Goal: Task Accomplishment & Management: Manage account settings

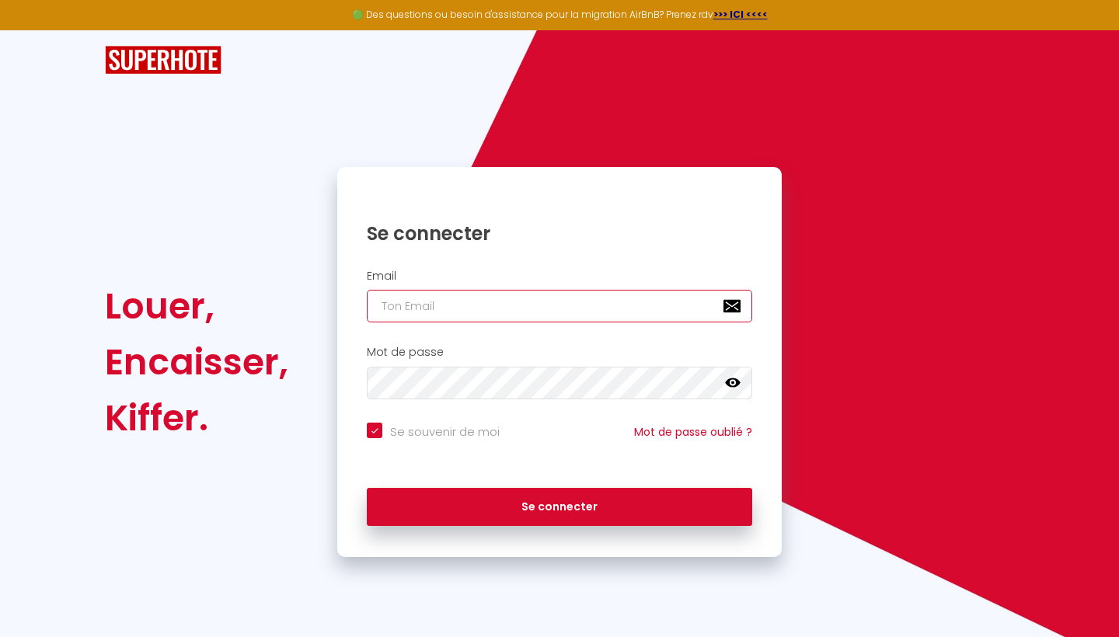
type input "[EMAIL_ADDRESS][DOMAIN_NAME]"
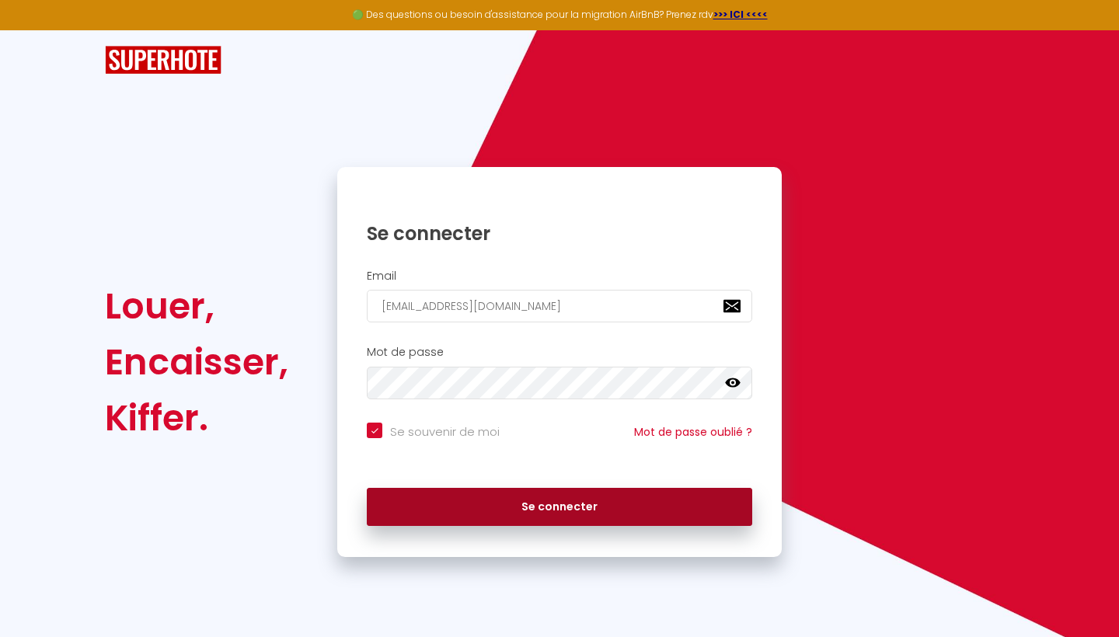
click at [541, 495] on button "Se connecter" at bounding box center [560, 507] width 386 height 39
checkbox input "true"
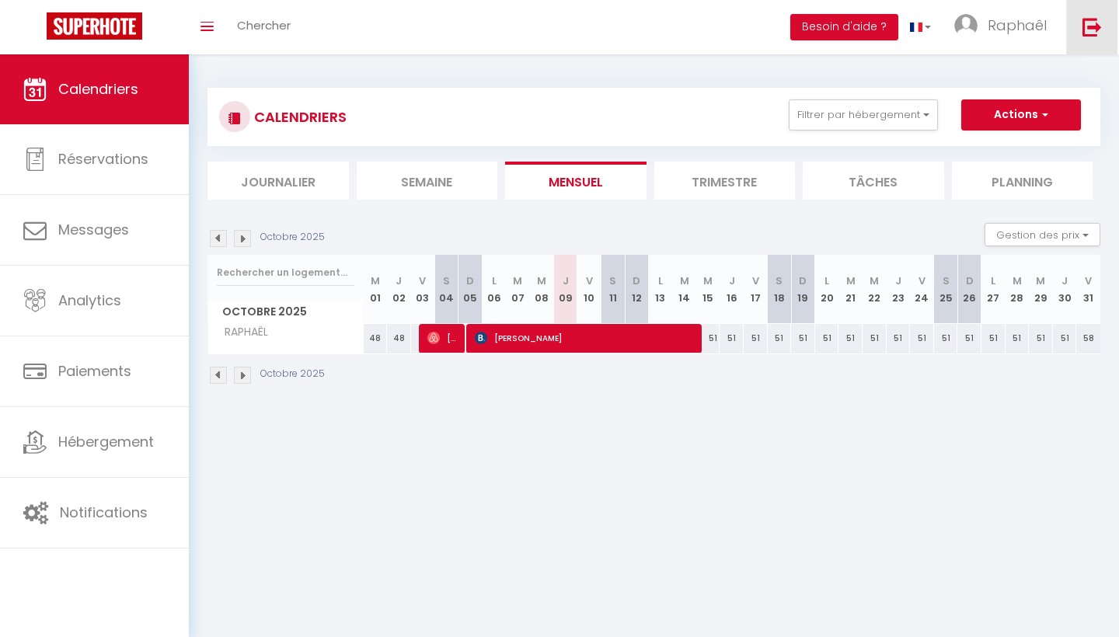
click at [1077, 33] on link at bounding box center [1092, 27] width 51 height 54
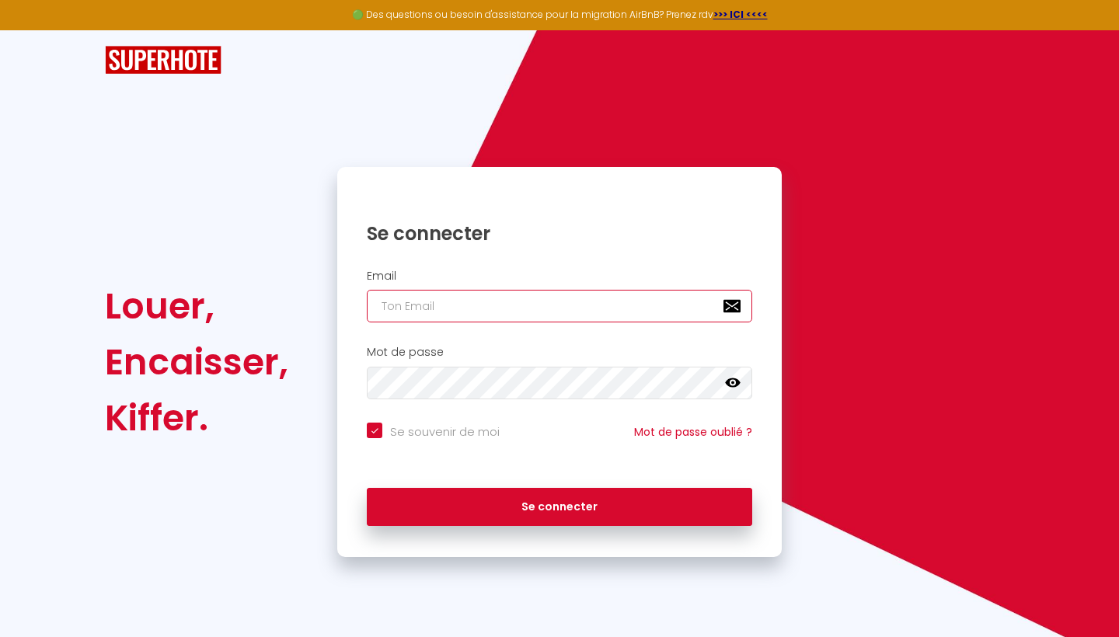
type input "[EMAIL_ADDRESS][DOMAIN_NAME]"
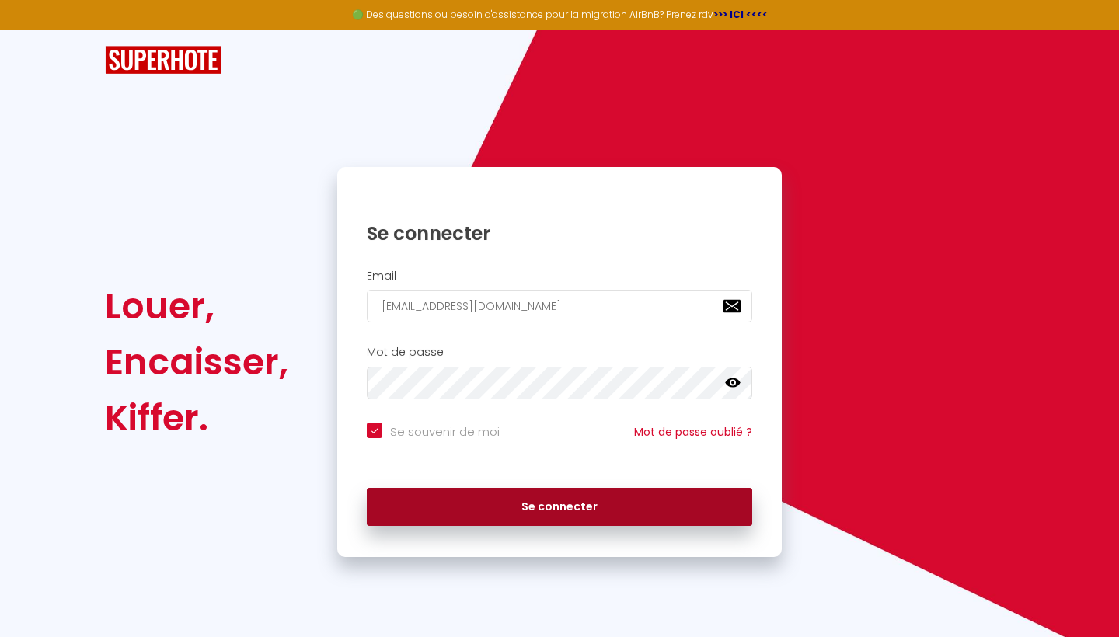
click at [540, 498] on button "Se connecter" at bounding box center [560, 507] width 386 height 39
checkbox input "true"
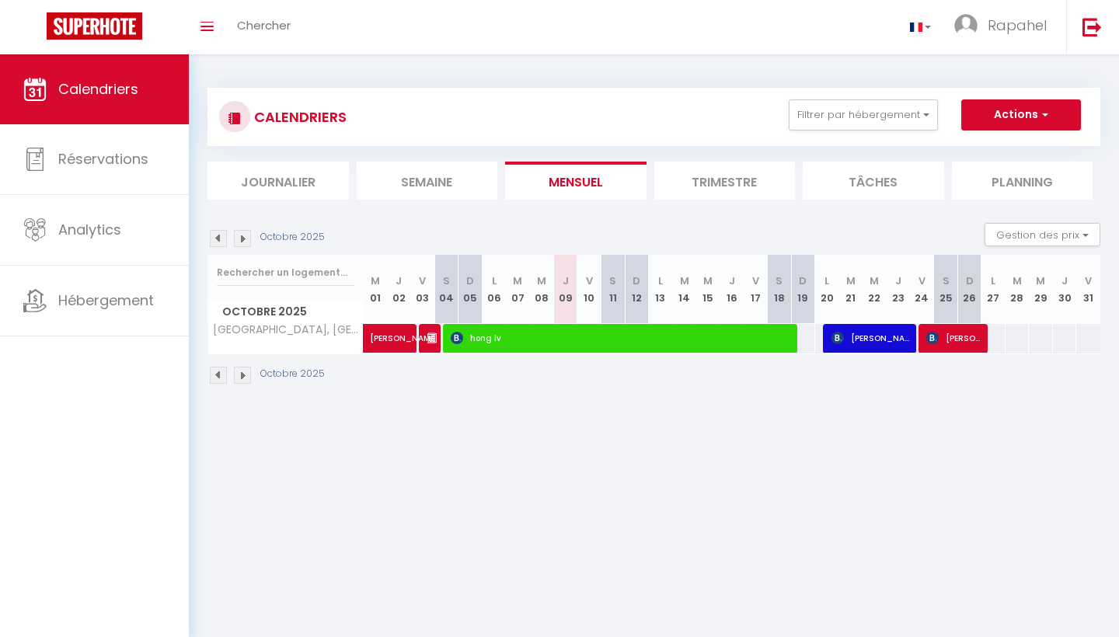
click at [955, 344] on span "[PERSON_NAME]" at bounding box center [955, 338] width 56 height 30
select select "OK"
select select "KO"
select select "0"
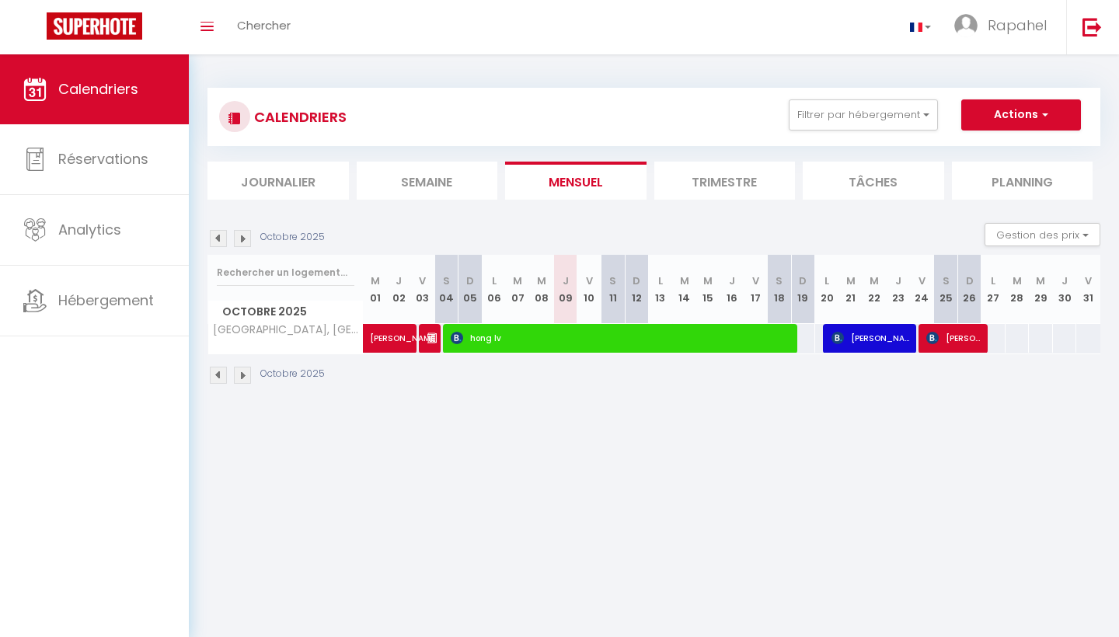
select select "1"
select select
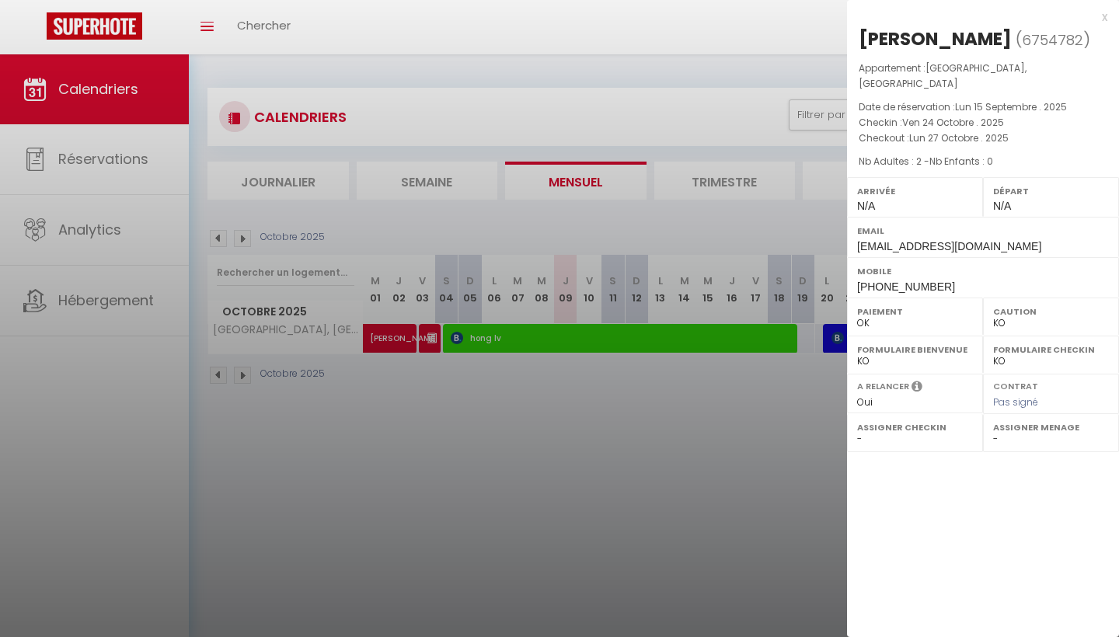
click at [1106, 18] on div "x" at bounding box center [977, 17] width 260 height 19
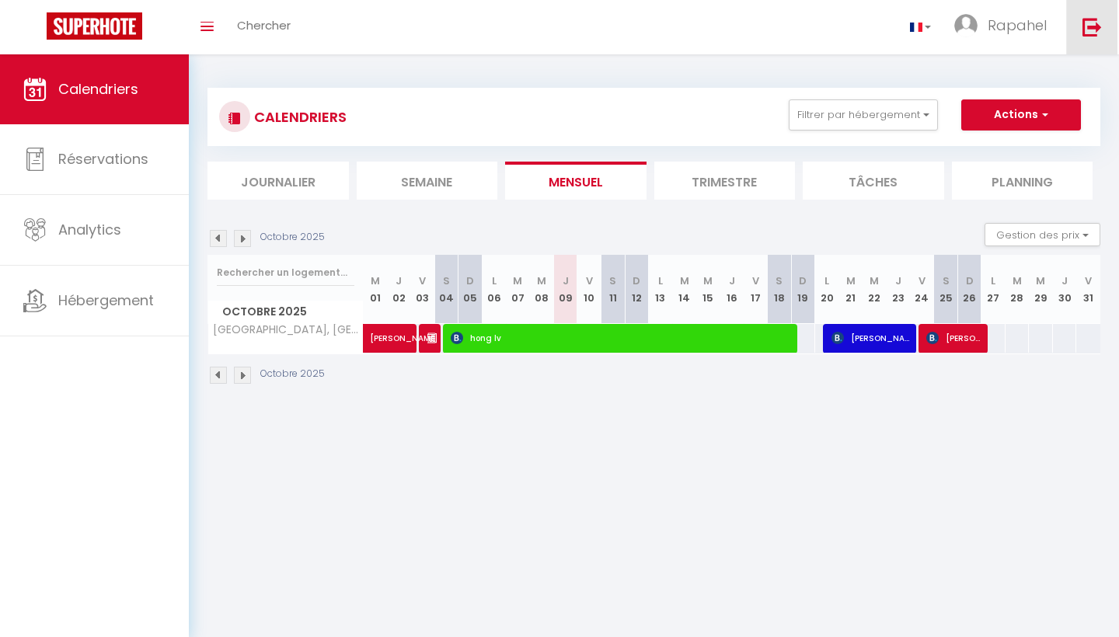
click at [1092, 46] on link at bounding box center [1092, 27] width 51 height 54
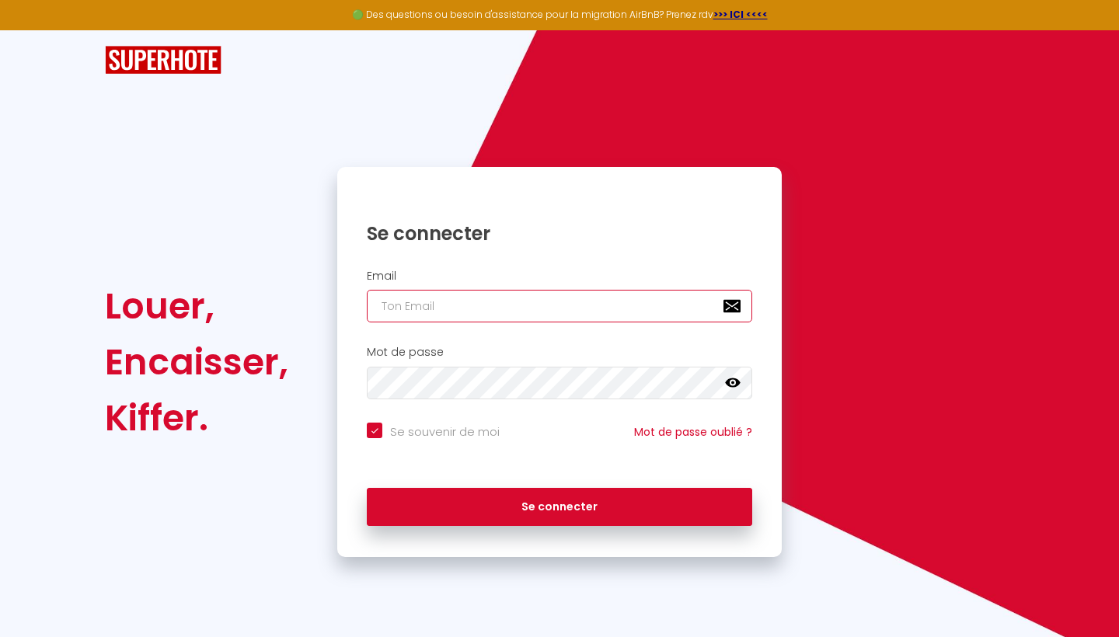
type input "[EMAIL_ADDRESS][DOMAIN_NAME]"
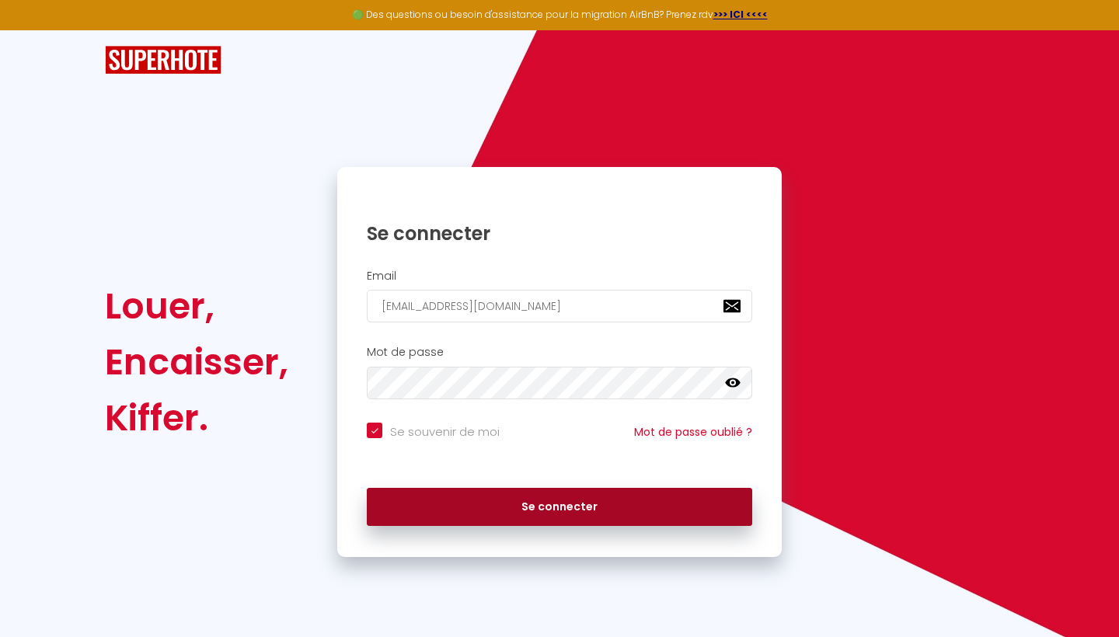
click at [526, 518] on button "Se connecter" at bounding box center [560, 507] width 386 height 39
checkbox input "true"
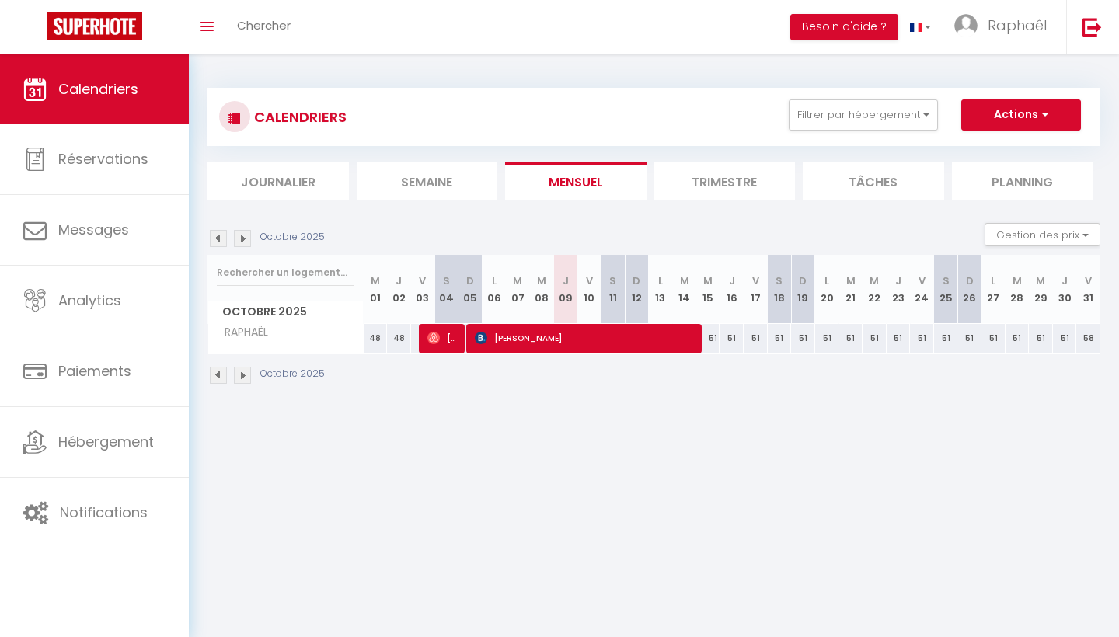
click at [215, 377] on img at bounding box center [218, 375] width 17 height 17
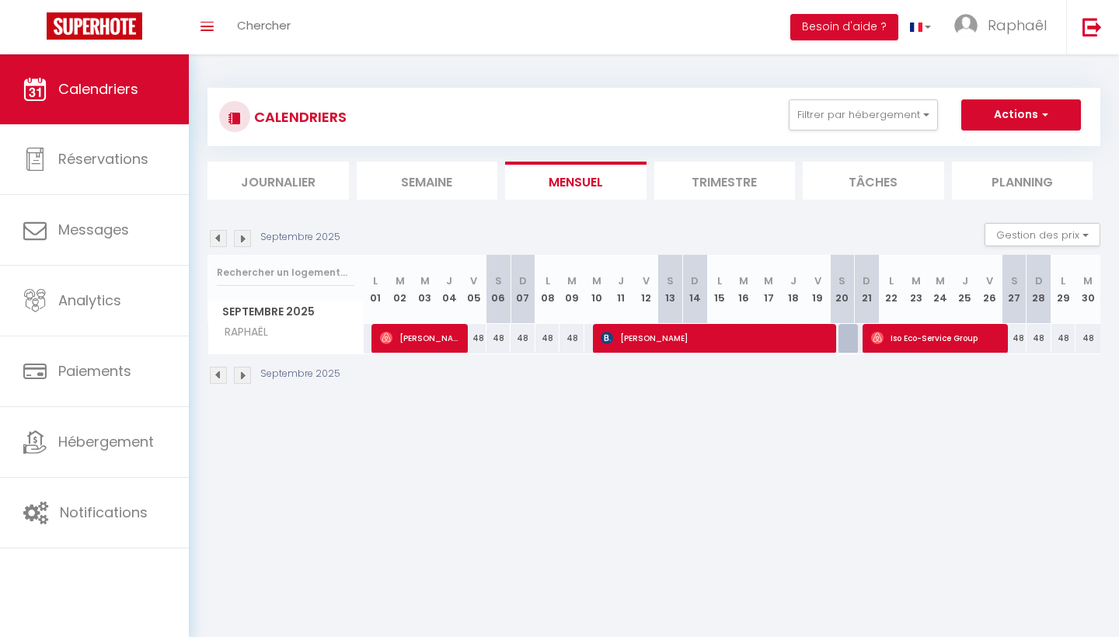
click at [245, 375] on img at bounding box center [242, 375] width 17 height 17
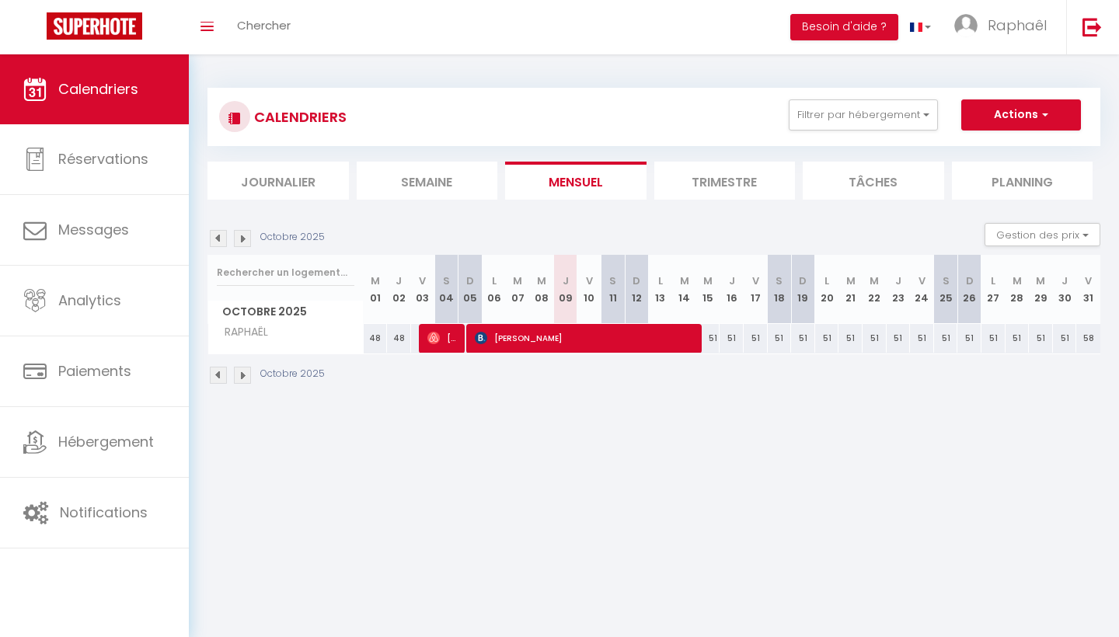
click at [218, 377] on img at bounding box center [218, 375] width 17 height 17
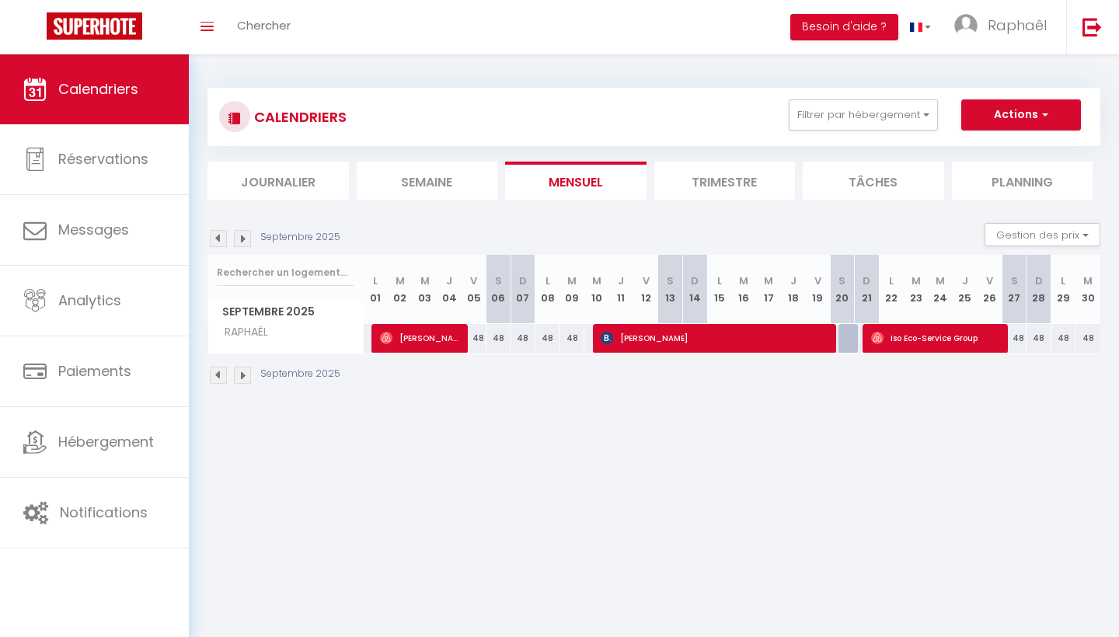
click at [218, 377] on img at bounding box center [218, 375] width 17 height 17
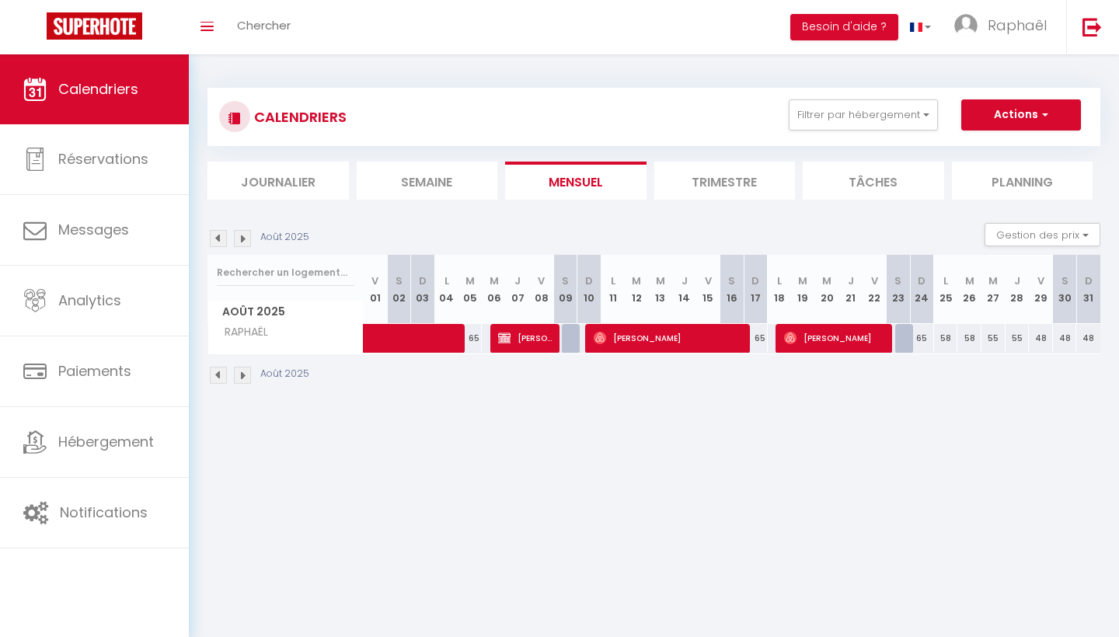
click at [219, 378] on img at bounding box center [218, 375] width 17 height 17
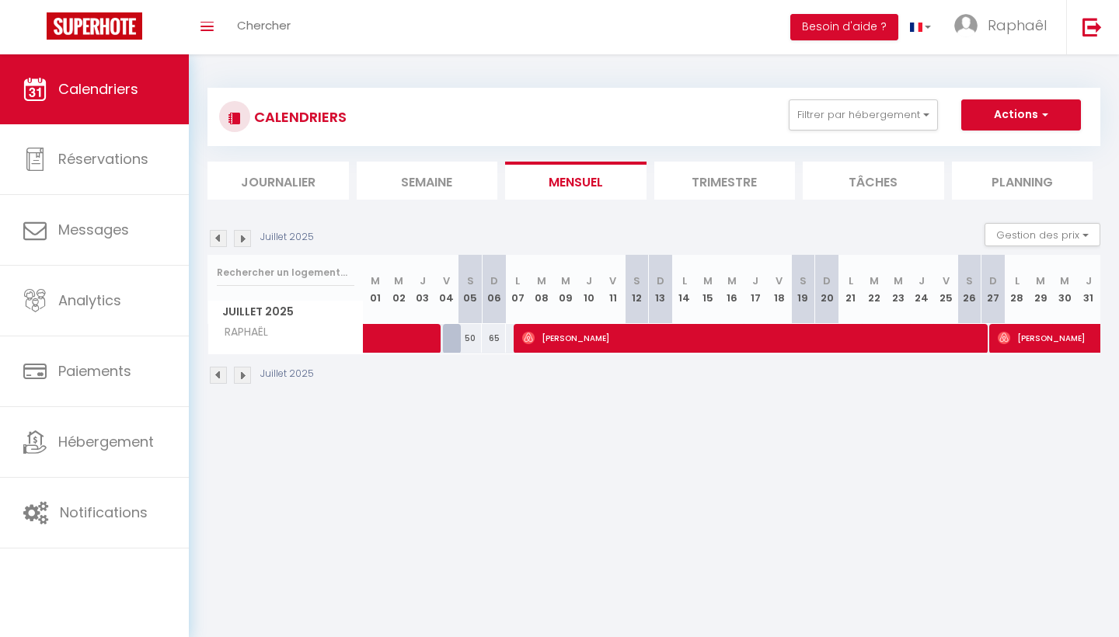
click at [219, 378] on img at bounding box center [218, 375] width 17 height 17
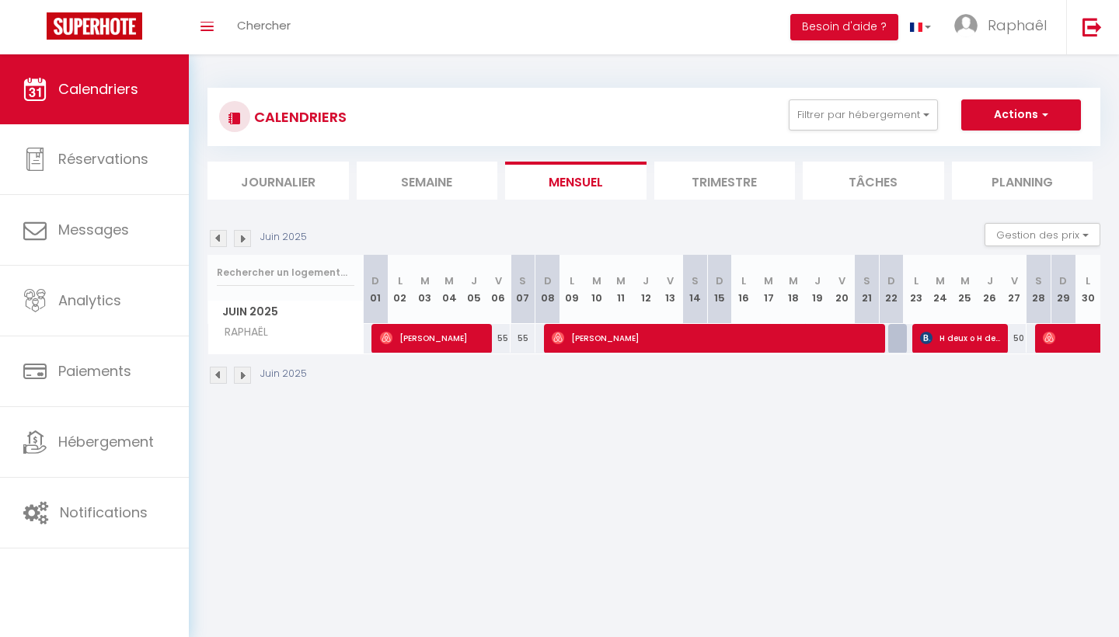
click at [219, 378] on img at bounding box center [218, 375] width 17 height 17
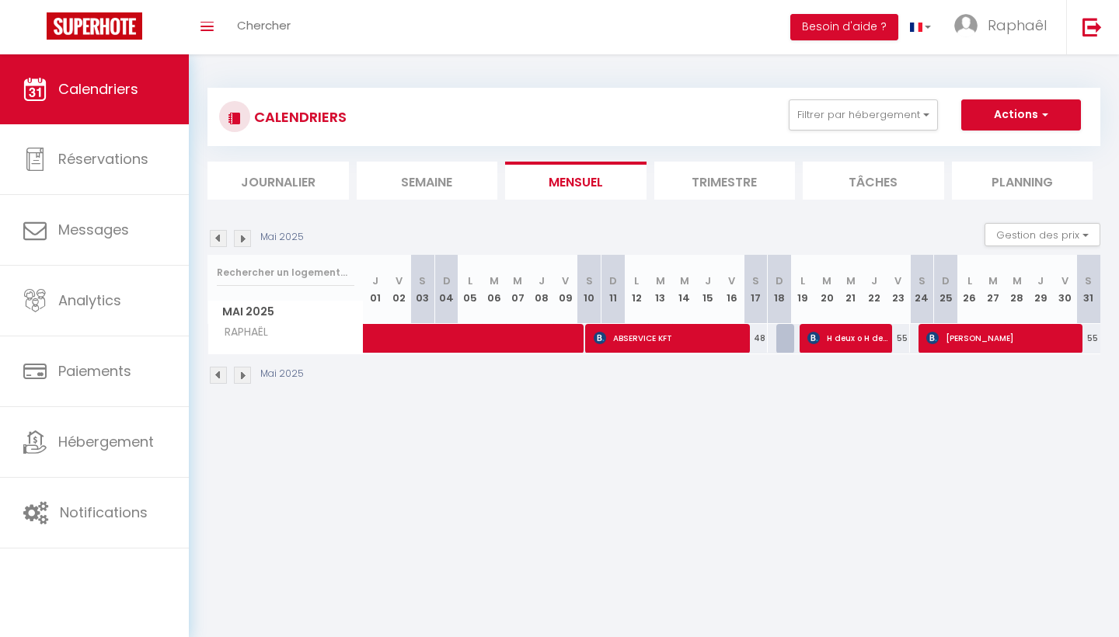
click at [222, 375] on img at bounding box center [218, 375] width 17 height 17
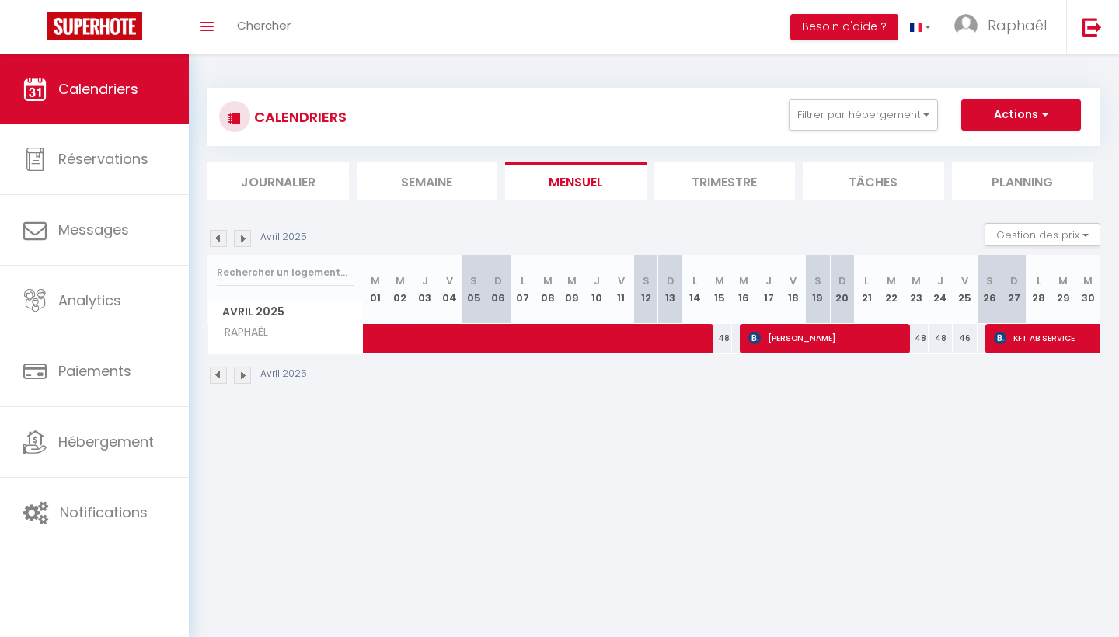
click at [219, 377] on img at bounding box center [218, 375] width 17 height 17
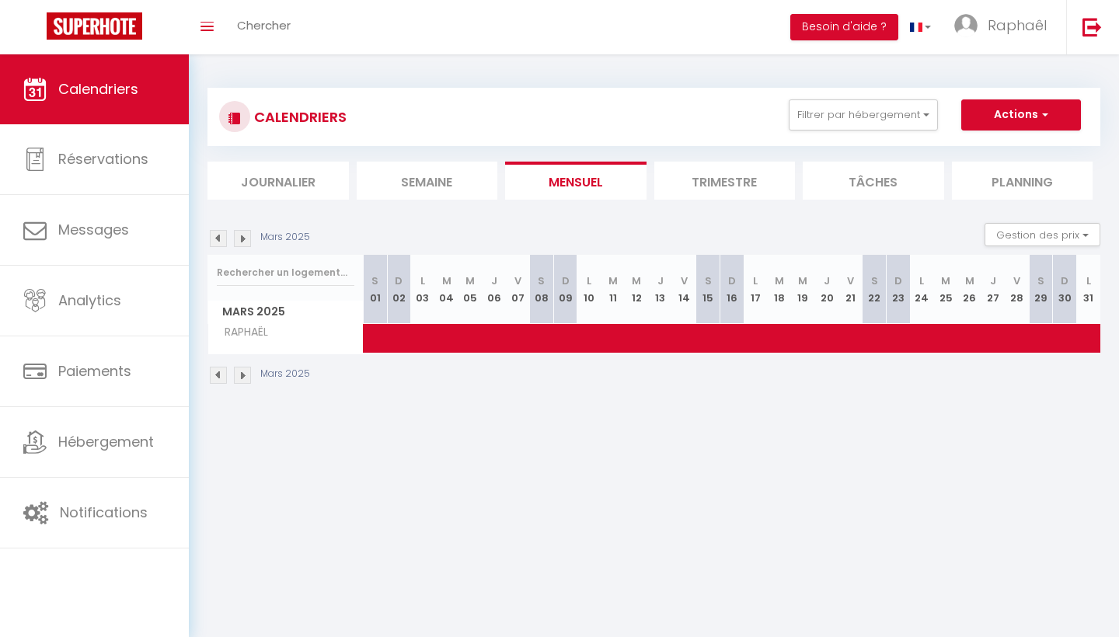
click at [219, 377] on img at bounding box center [218, 375] width 17 height 17
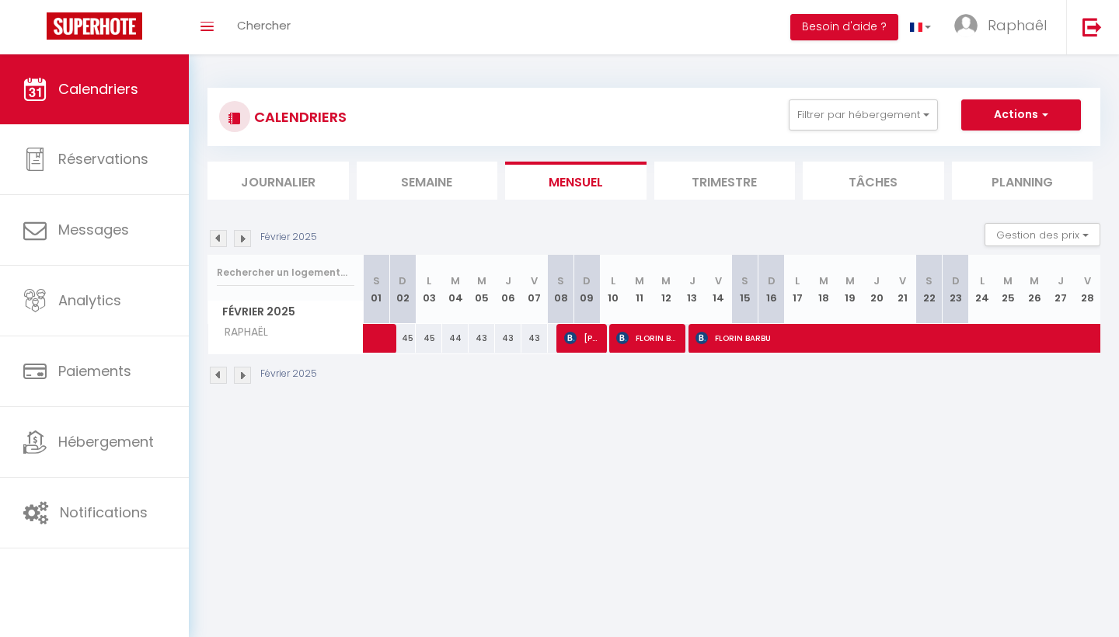
click at [219, 377] on img at bounding box center [218, 375] width 17 height 17
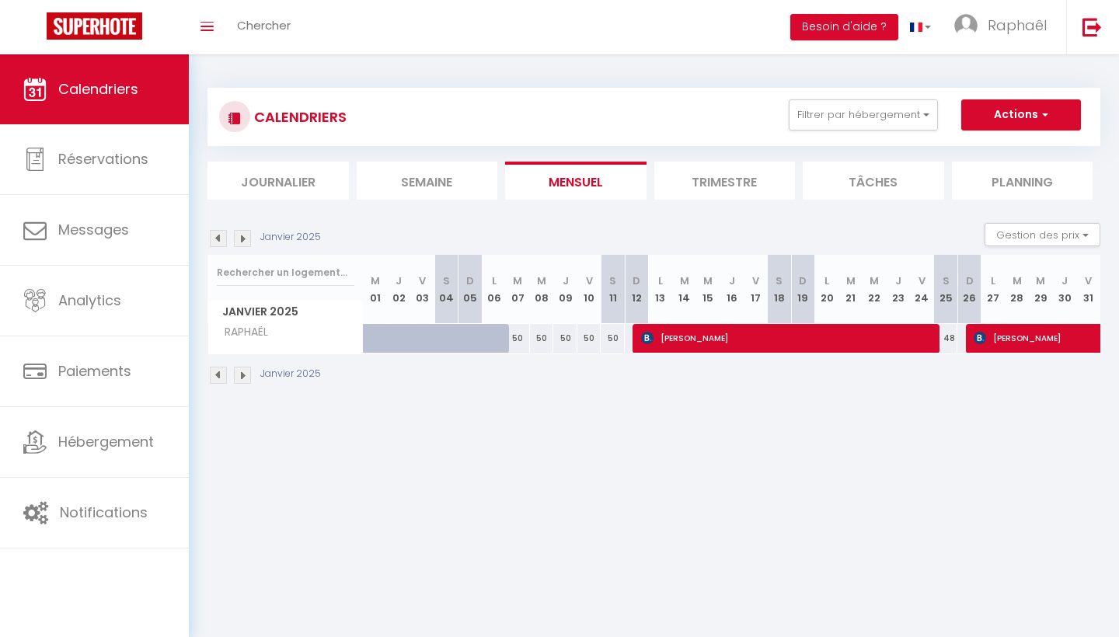
click at [248, 376] on img at bounding box center [242, 375] width 17 height 17
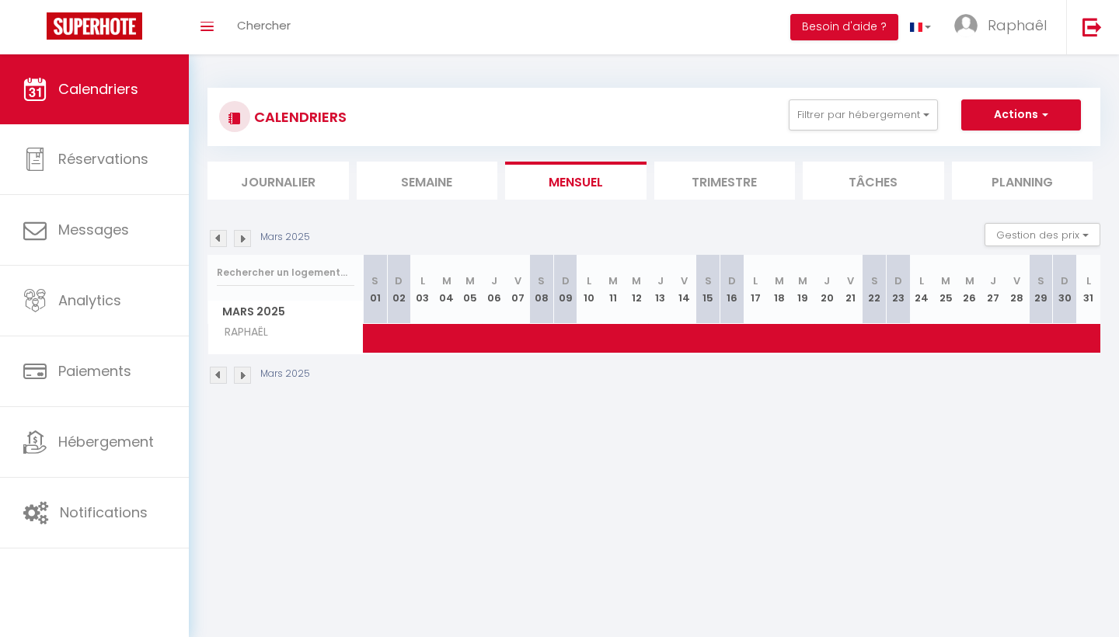
click at [248, 376] on img at bounding box center [242, 375] width 17 height 17
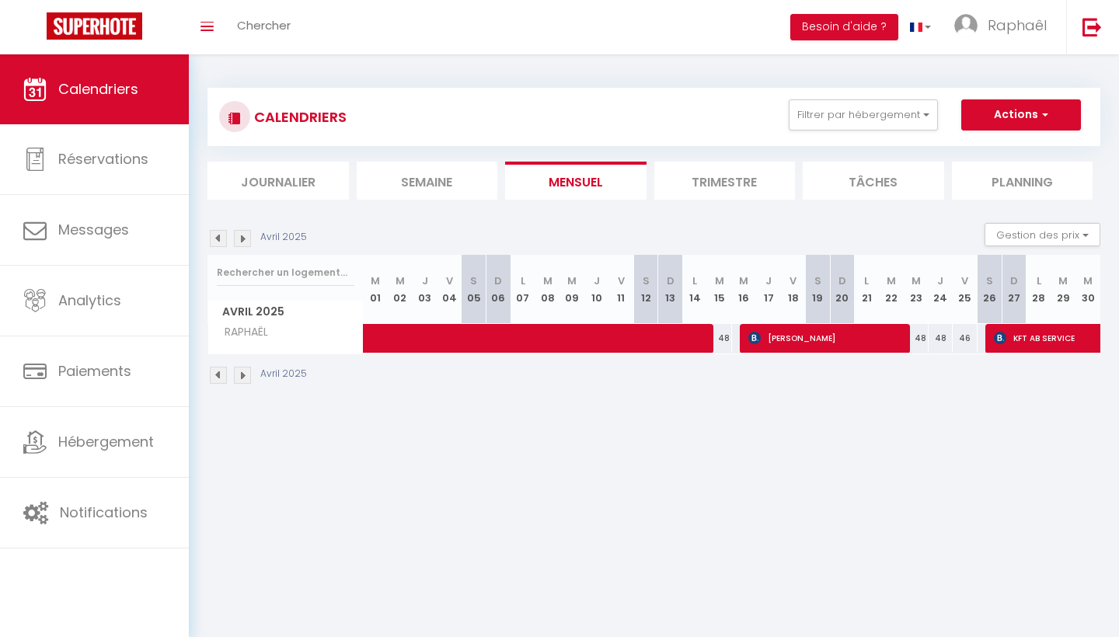
click at [245, 376] on img at bounding box center [242, 375] width 17 height 17
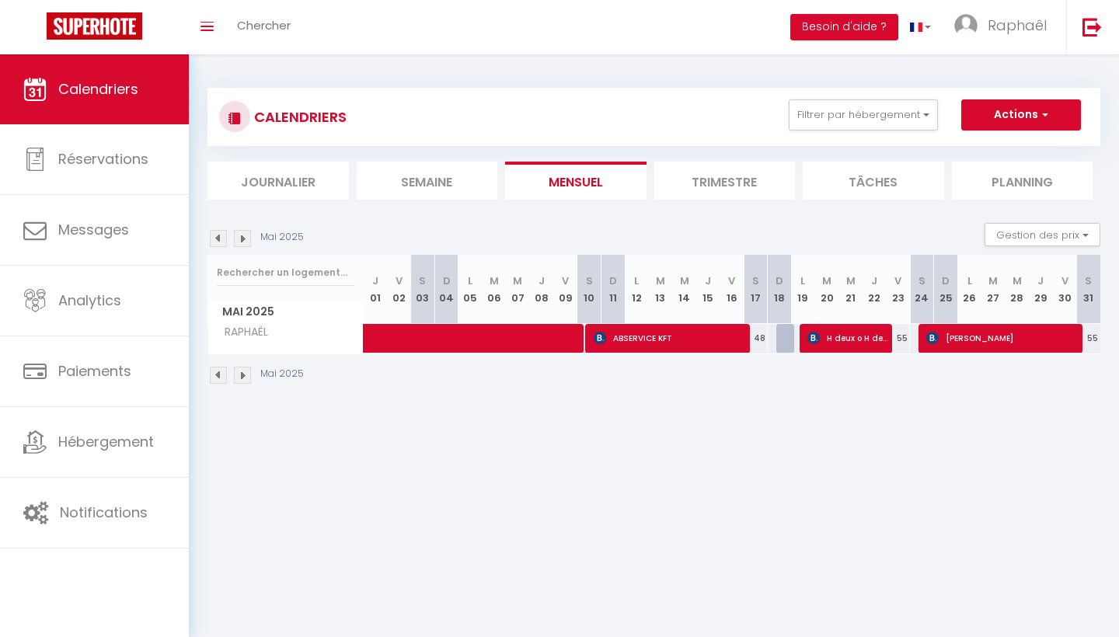
click at [245, 376] on img at bounding box center [242, 375] width 17 height 17
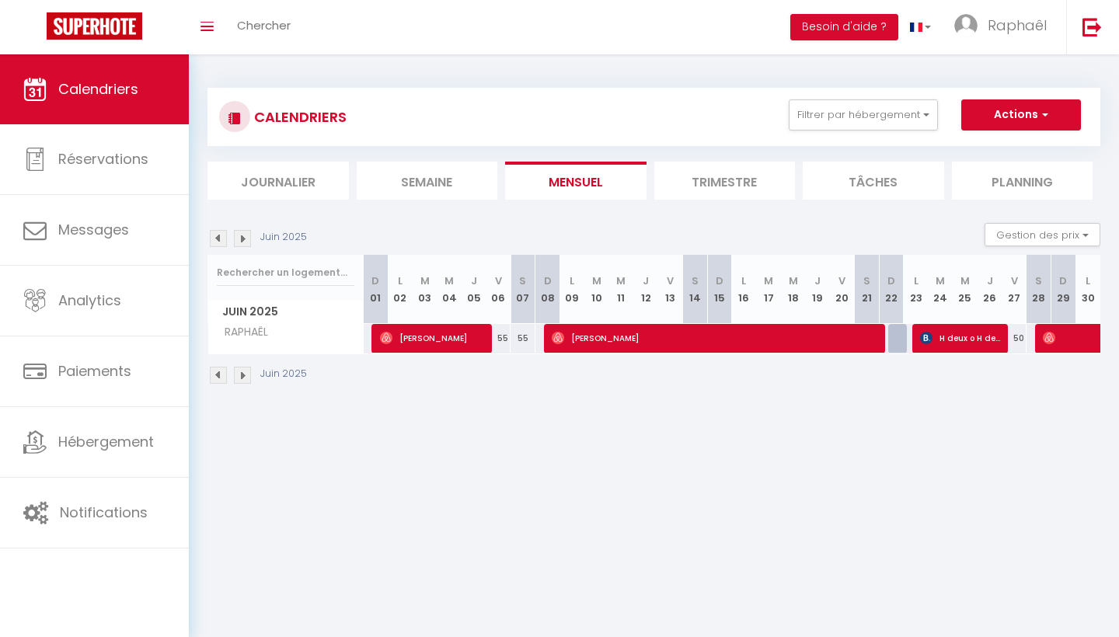
click at [245, 376] on img at bounding box center [242, 375] width 17 height 17
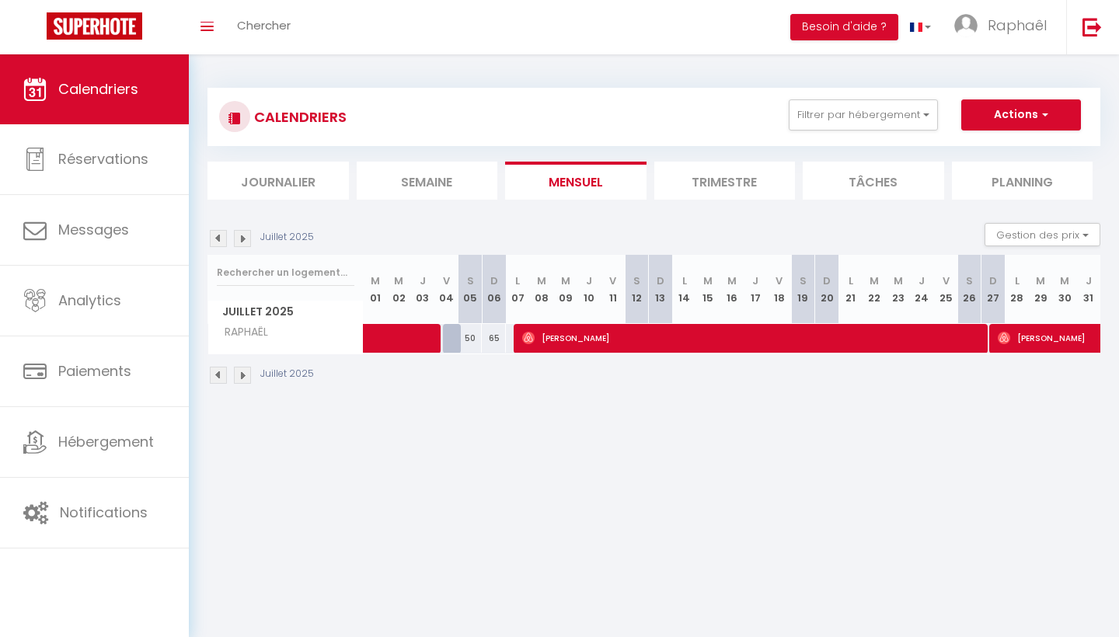
click at [245, 376] on img at bounding box center [242, 375] width 17 height 17
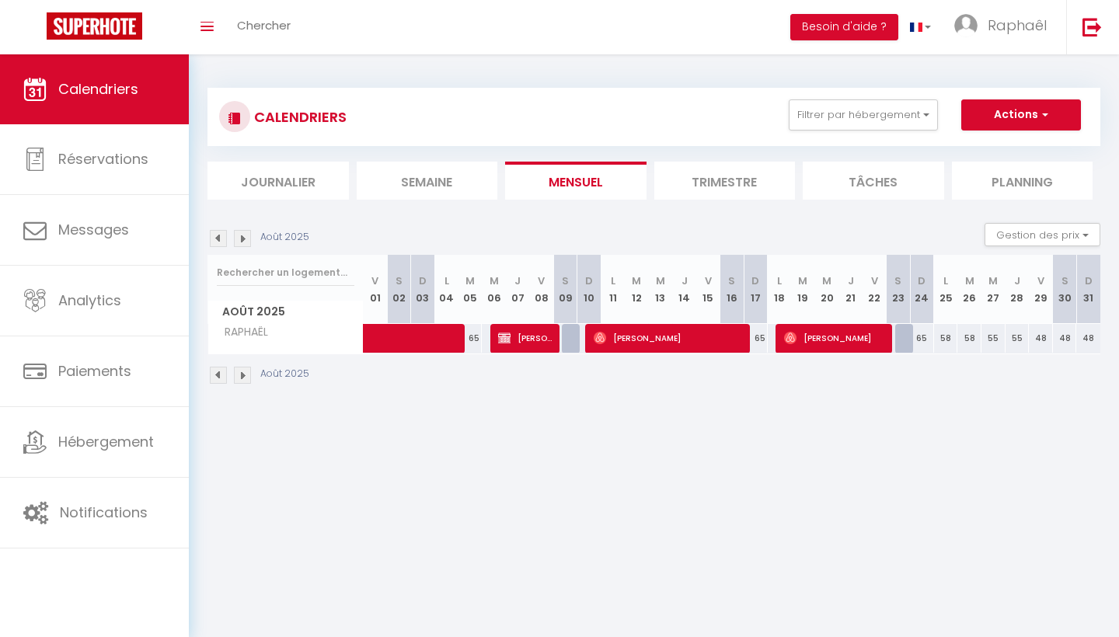
click at [245, 376] on img at bounding box center [242, 375] width 17 height 17
